Goal: Find specific page/section: Find specific page/section

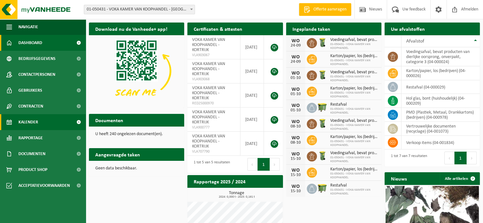
click at [40, 121] on link "Kalender" at bounding box center [43, 122] width 86 height 16
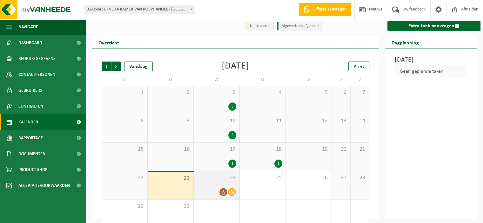
click at [231, 192] on icon at bounding box center [231, 192] width 5 height 5
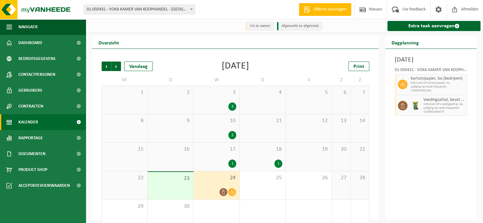
click at [225, 191] on icon at bounding box center [223, 192] width 5 height 5
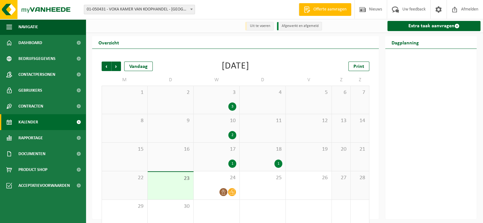
click at [38, 120] on link "Kalender" at bounding box center [43, 122] width 86 height 16
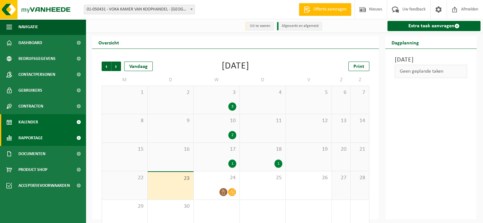
click at [32, 136] on span "Rapportage" at bounding box center [30, 138] width 24 height 16
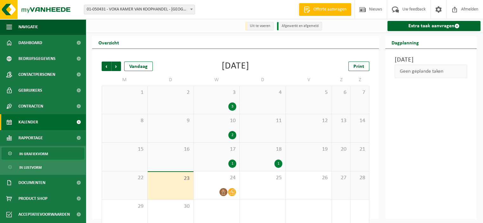
click at [45, 152] on span "In grafiekvorm" at bounding box center [33, 154] width 29 height 12
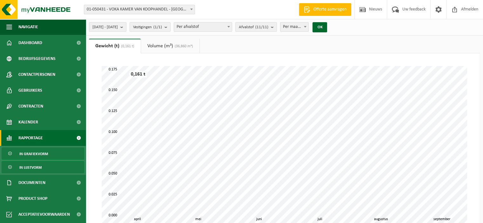
click at [39, 168] on span "In lijstvorm" at bounding box center [30, 168] width 22 height 12
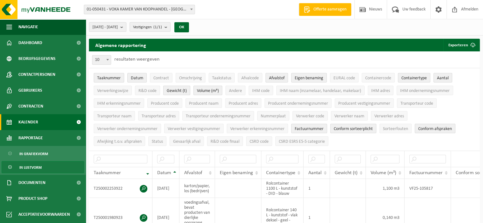
click at [28, 120] on span "Kalender" at bounding box center [28, 122] width 20 height 16
